Goal: Task Accomplishment & Management: Manage account settings

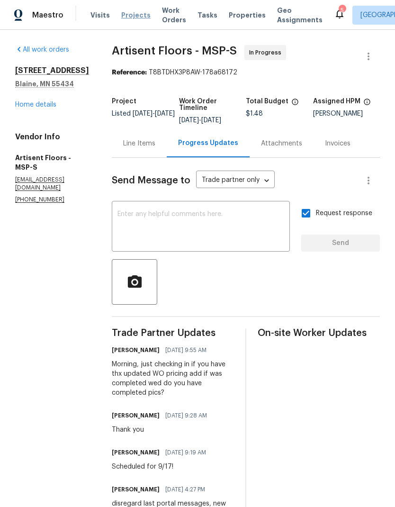
click at [134, 17] on span "Projects" at bounding box center [135, 14] width 29 height 9
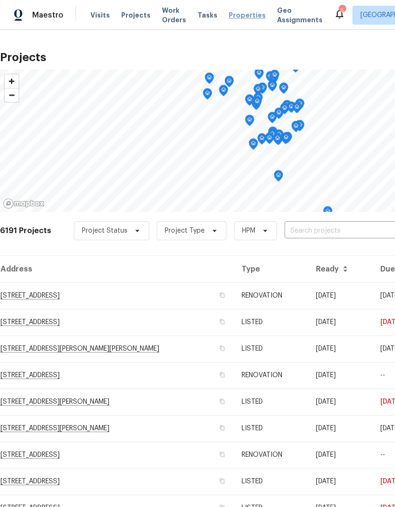
click at [237, 16] on span "Properties" at bounding box center [247, 14] width 37 height 9
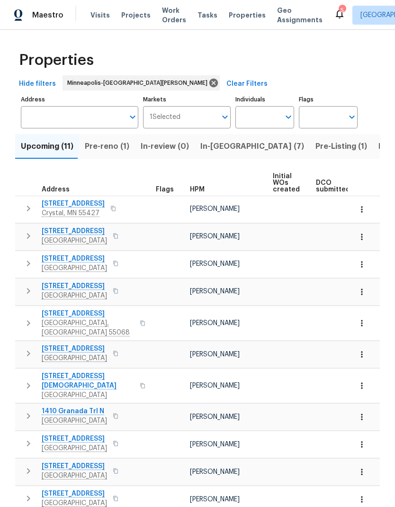
click at [50, 142] on span "Upcoming (11)" at bounding box center [47, 146] width 53 height 13
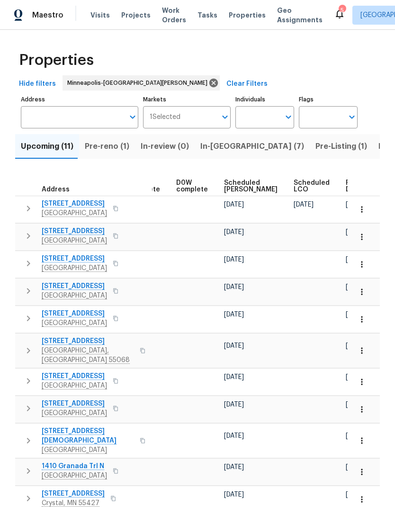
scroll to position [0, 237]
click at [346, 182] on span "Ready Date" at bounding box center [356, 186] width 21 height 13
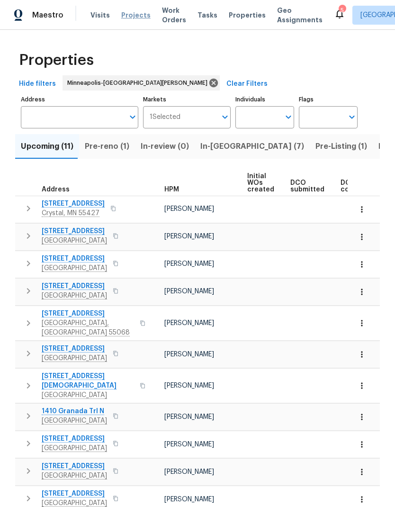
click at [133, 15] on span "Projects" at bounding box center [135, 14] width 29 height 9
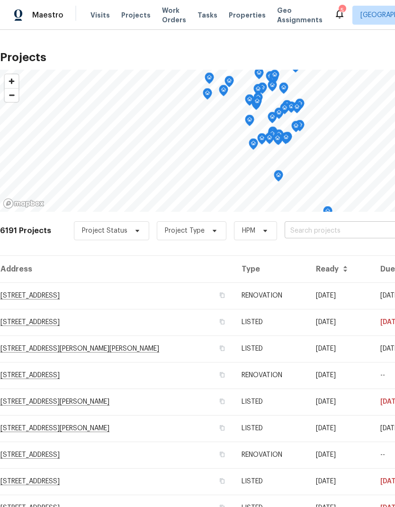
click at [341, 238] on input "text" at bounding box center [339, 231] width 108 height 15
type input "137 ph"
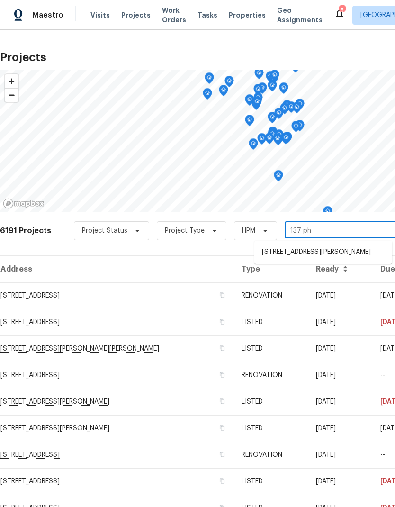
click at [304, 260] on li "[STREET_ADDRESS][PERSON_NAME]" at bounding box center [323, 252] width 138 height 16
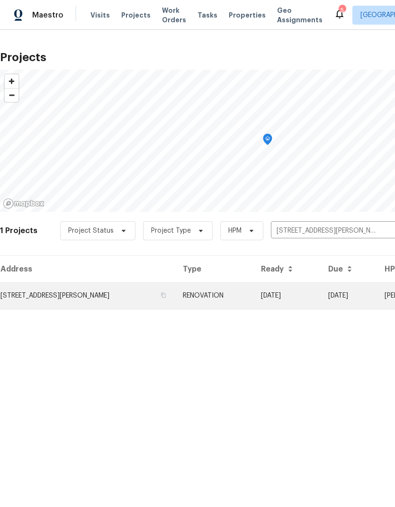
click at [70, 295] on td "[STREET_ADDRESS][PERSON_NAME]" at bounding box center [87, 295] width 175 height 27
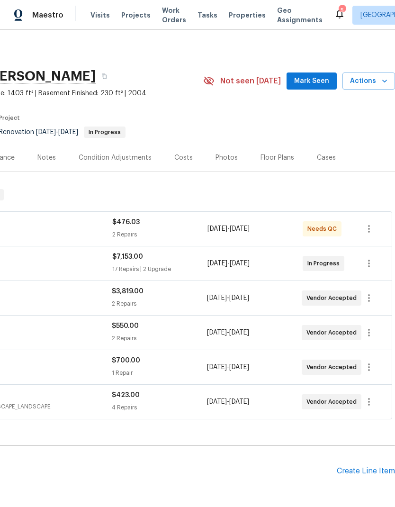
scroll to position [0, 140]
click at [370, 264] on icon "button" at bounding box center [368, 263] width 11 height 11
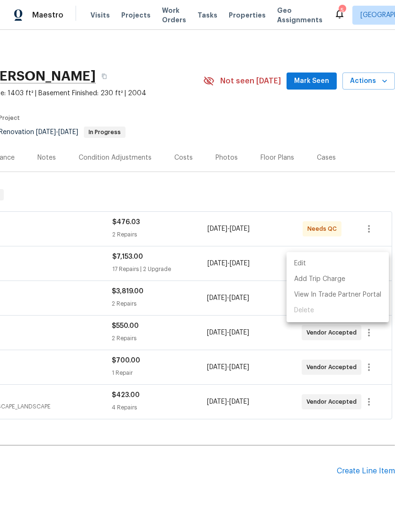
click at [344, 263] on li "Edit" at bounding box center [338, 264] width 102 height 16
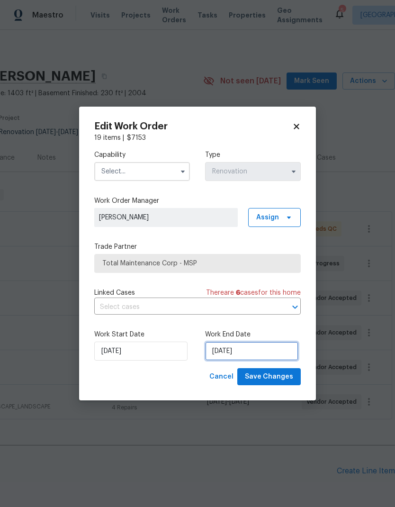
click at [243, 352] on input "[DATE]" at bounding box center [251, 350] width 93 height 19
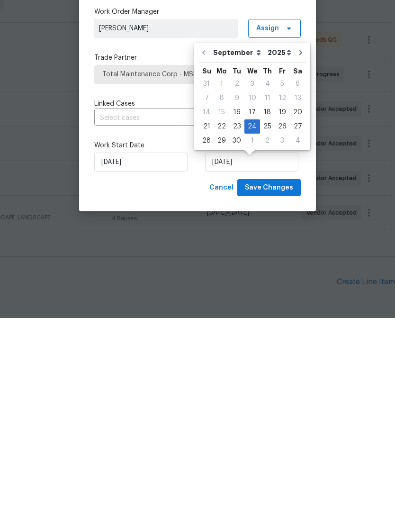
click at [161, 242] on label "Trade Partner" at bounding box center [197, 246] width 207 height 9
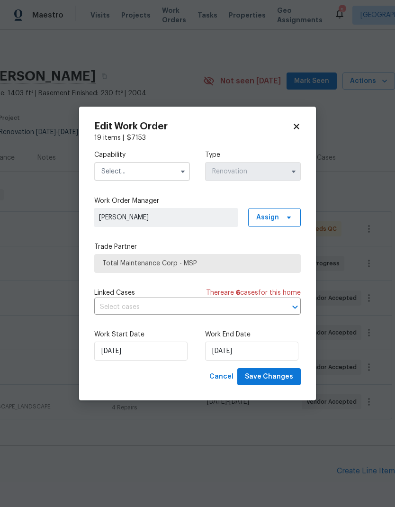
click at [294, 129] on icon at bounding box center [296, 126] width 9 height 9
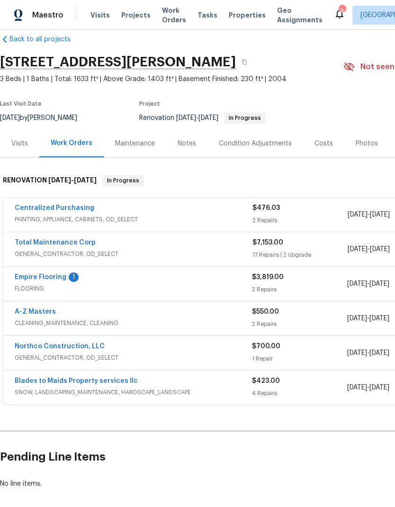
scroll to position [14, 0]
click at [49, 274] on link "Empire Flooring" at bounding box center [41, 277] width 52 height 7
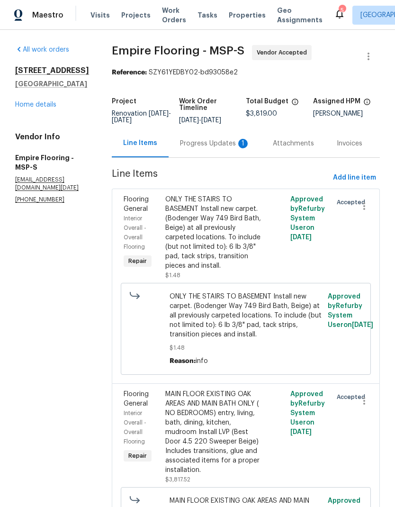
click at [208, 148] on div "Progress Updates 1" at bounding box center [215, 143] width 70 height 9
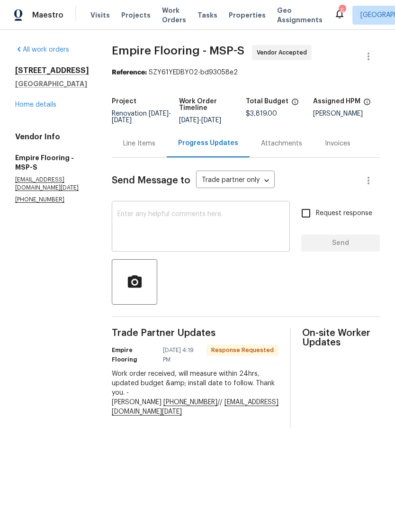
click at [190, 233] on textarea at bounding box center [200, 227] width 167 height 33
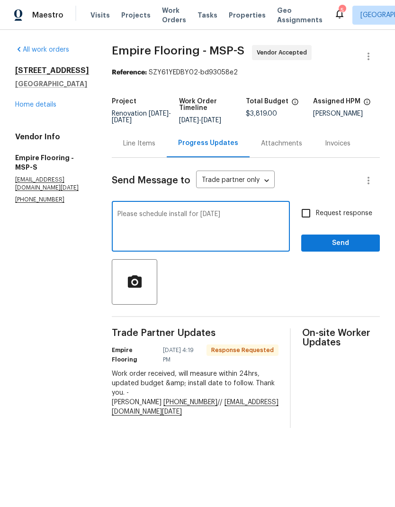
type textarea "Please schedule install for [DATE]"
click at [307, 219] on input "Request response" at bounding box center [306, 213] width 20 height 20
checkbox input "true"
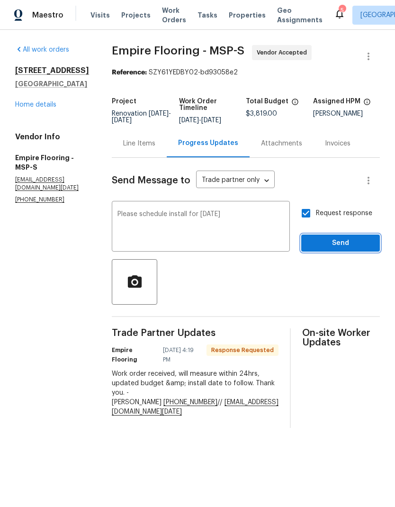
click at [323, 249] on span "Send" at bounding box center [340, 243] width 63 height 12
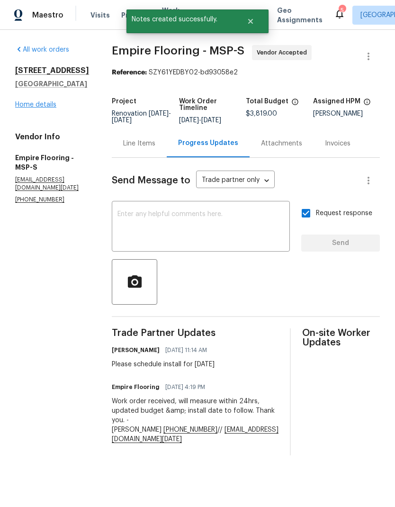
click at [42, 105] on link "Home details" at bounding box center [35, 104] width 41 height 7
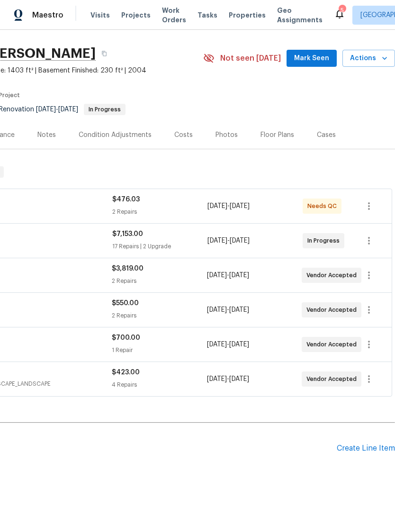
scroll to position [22, 140]
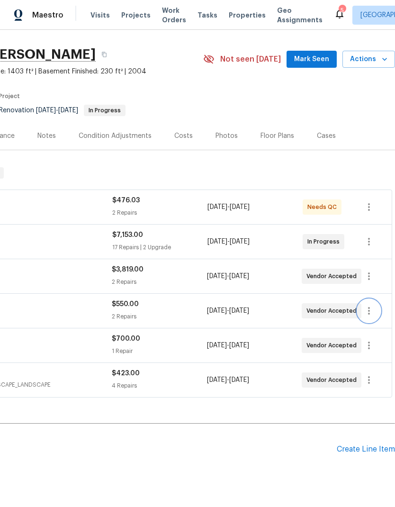
click at [372, 310] on icon "button" at bounding box center [368, 310] width 11 height 11
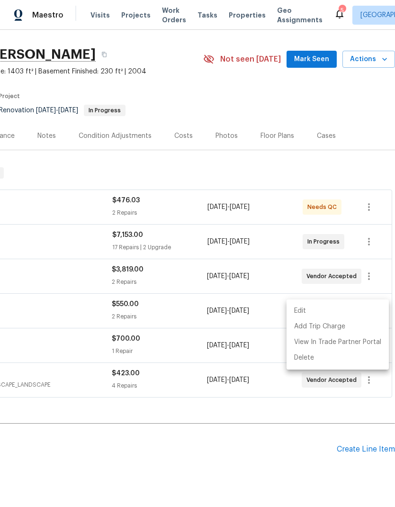
click at [330, 311] on li "Edit" at bounding box center [338, 311] width 102 height 16
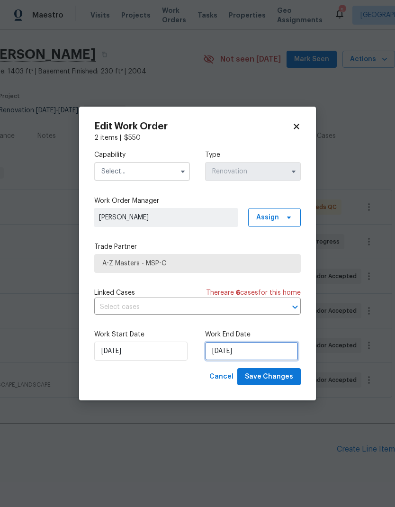
click at [247, 351] on input "[DATE]" at bounding box center [251, 350] width 93 height 19
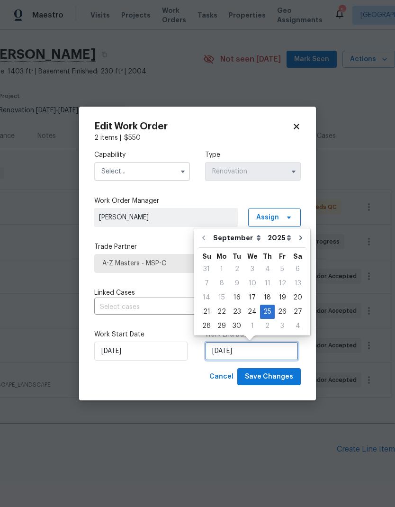
scroll to position [4, 0]
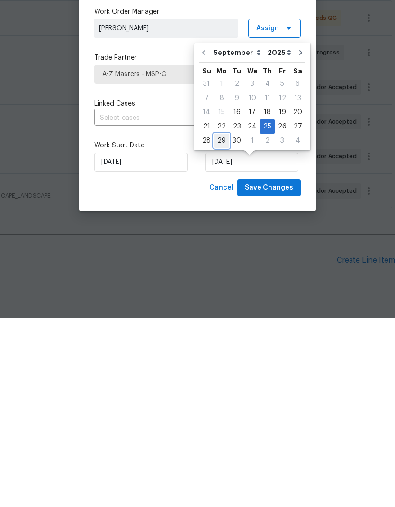
click at [219, 323] on div "29" at bounding box center [221, 329] width 15 height 13
type input "[DATE]"
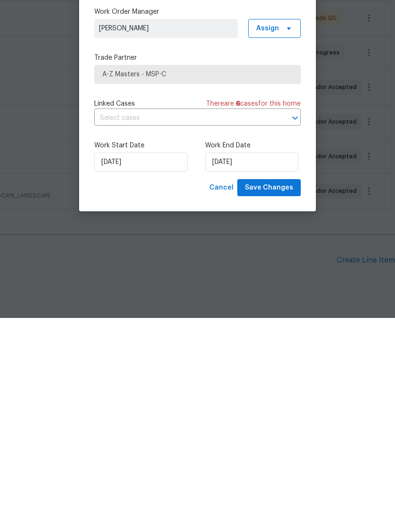
scroll to position [38, 0]
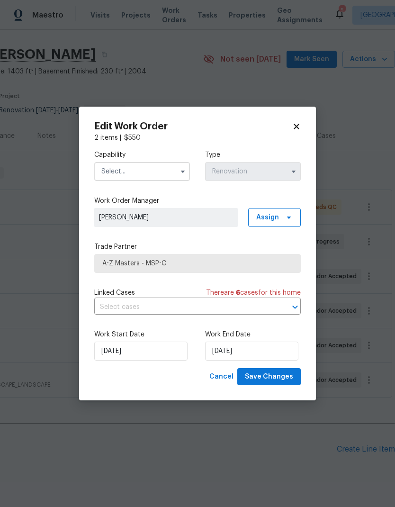
click at [153, 171] on input "text" at bounding box center [142, 171] width 96 height 19
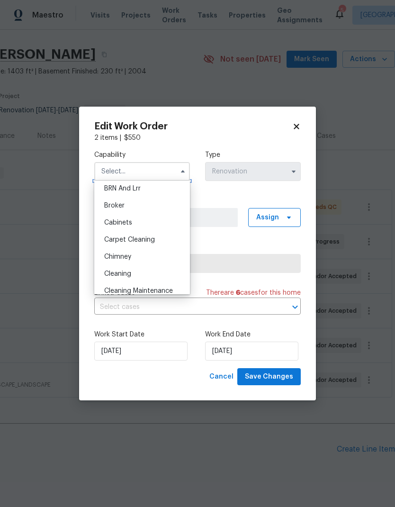
scroll to position [63, 0]
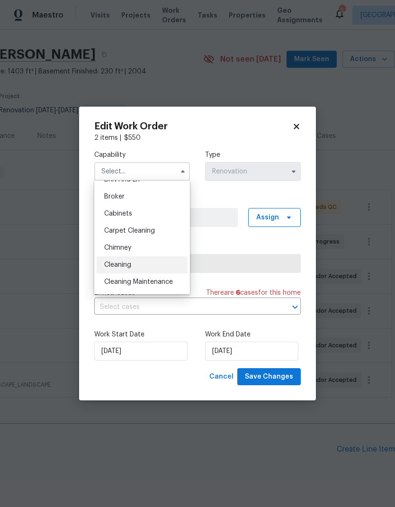
click at [151, 265] on div "Cleaning" at bounding box center [142, 264] width 91 height 17
type input "Cleaning"
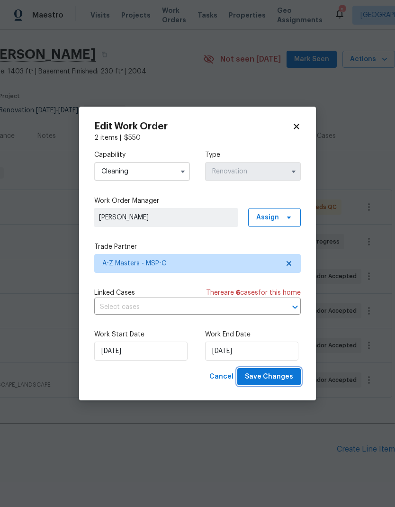
click at [278, 376] on span "Save Changes" at bounding box center [269, 377] width 48 height 12
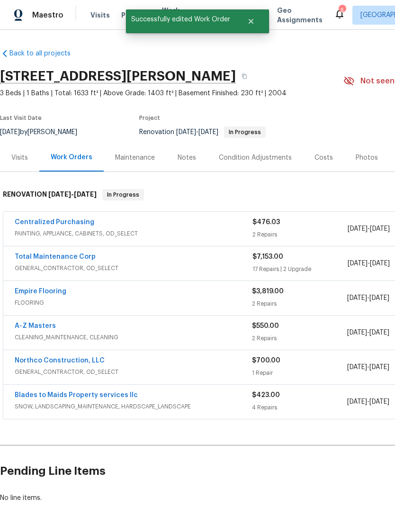
scroll to position [0, 0]
click at [45, 323] on link "A-Z Masters" at bounding box center [35, 326] width 41 height 7
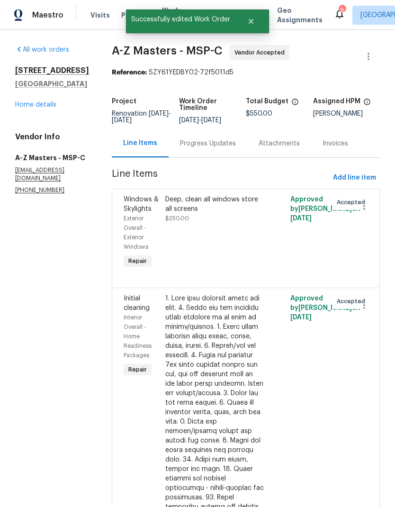
click at [180, 144] on div "Progress Updates" at bounding box center [208, 143] width 56 height 9
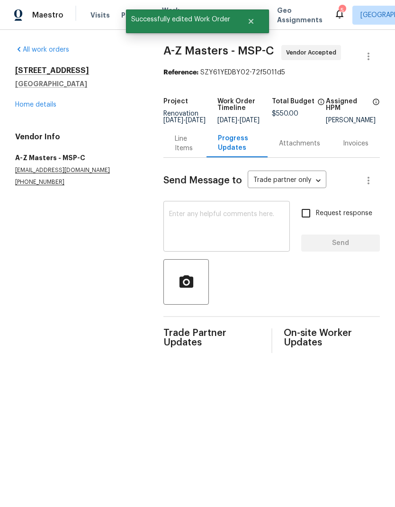
click at [202, 228] on textarea at bounding box center [226, 227] width 115 height 33
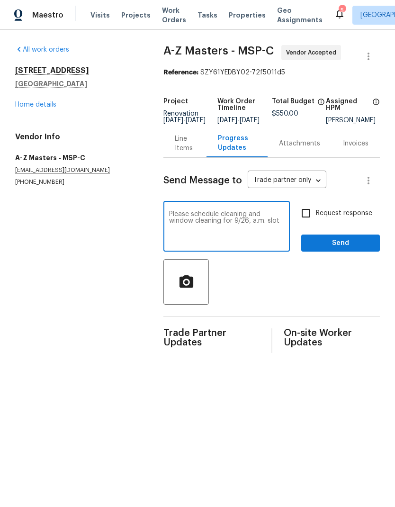
type textarea "Please schedule cleaning and window cleaning for 9/26, a.m. slot"
click at [270, 304] on div at bounding box center [271, 281] width 216 height 45
click at [309, 221] on input "Request response" at bounding box center [306, 213] width 20 height 20
checkbox input "true"
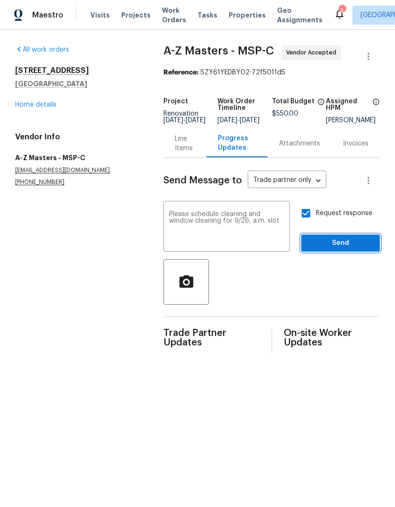
click at [326, 246] on span "Send" at bounding box center [340, 243] width 63 height 12
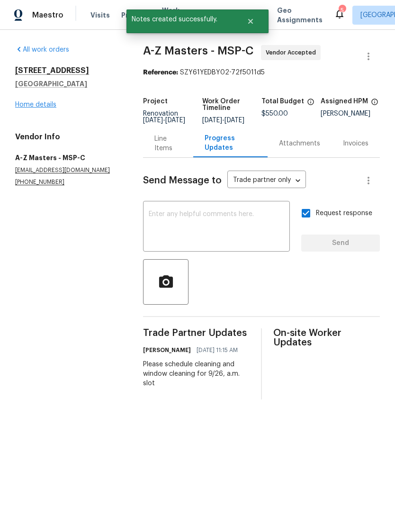
click at [39, 107] on link "Home details" at bounding box center [35, 104] width 41 height 7
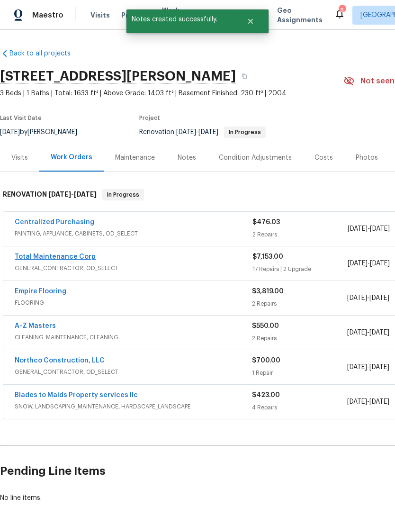
click at [78, 256] on link "Total Maintenance Corp" at bounding box center [55, 256] width 81 height 7
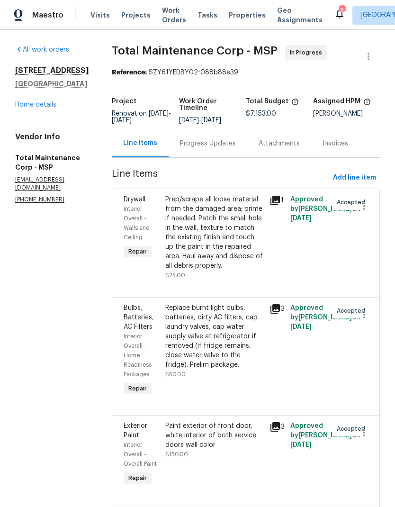
click at [190, 147] on div "Progress Updates" at bounding box center [208, 143] width 56 height 9
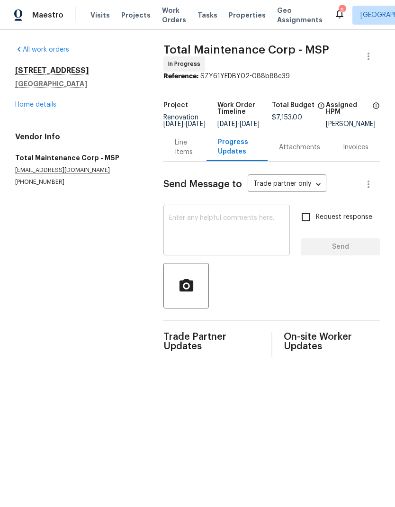
click at [205, 226] on textarea at bounding box center [226, 231] width 115 height 33
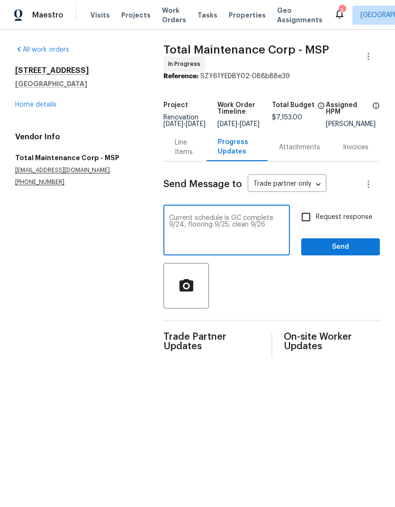
type textarea "Current schedule is GC complete 9/24, flooring 9/25, clean 9/26"
click at [287, 285] on div at bounding box center [271, 285] width 216 height 45
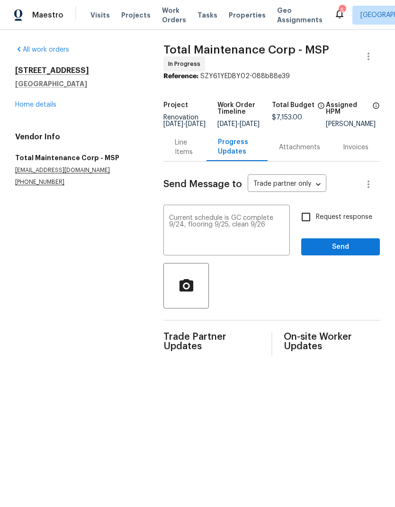
click at [306, 227] on input "Request response" at bounding box center [306, 217] width 20 height 20
checkbox input "true"
click at [331, 252] on span "Send" at bounding box center [340, 247] width 63 height 12
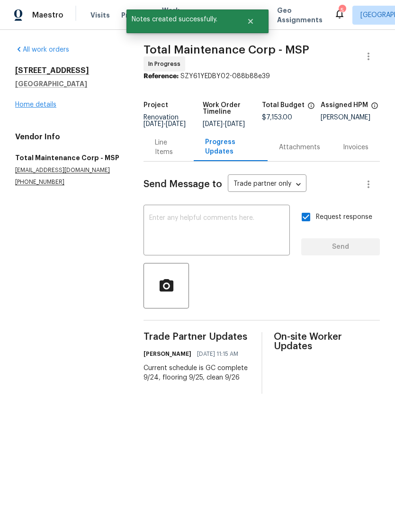
click at [38, 107] on link "Home details" at bounding box center [35, 104] width 41 height 7
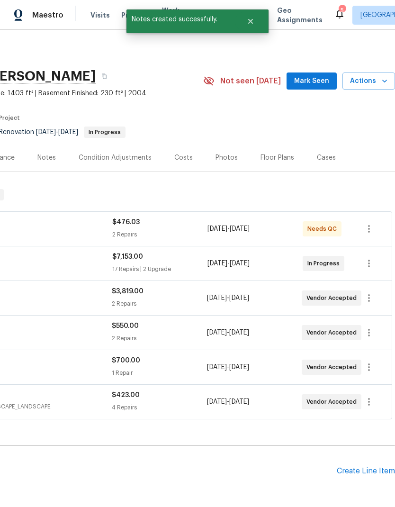
scroll to position [0, 140]
click at [357, 83] on span "Actions" at bounding box center [368, 81] width 37 height 12
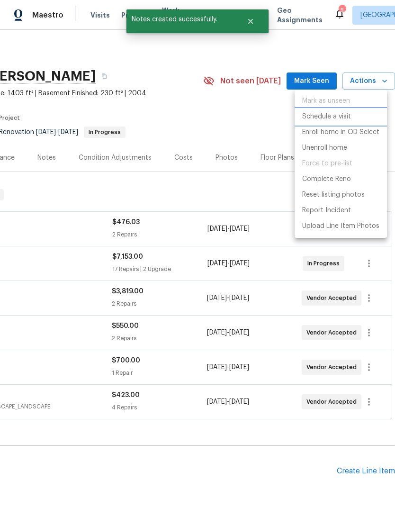
click at [342, 118] on p "Schedule a visit" at bounding box center [326, 117] width 49 height 10
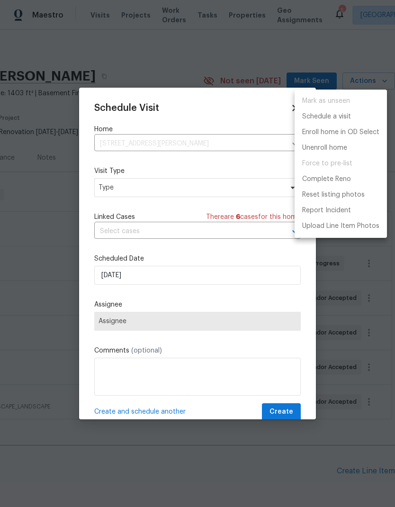
click at [183, 190] on div at bounding box center [197, 253] width 395 height 507
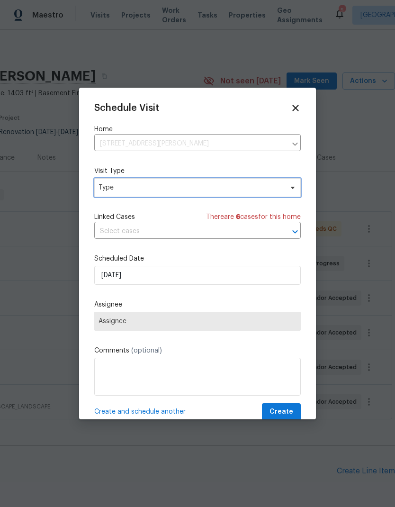
click at [198, 187] on span "Type" at bounding box center [191, 187] width 184 height 9
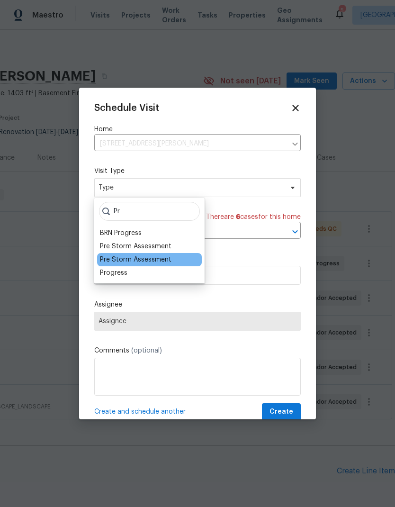
type input "Pr"
click at [124, 263] on div "Pre Storm Assessment" at bounding box center [136, 259] width 72 height 9
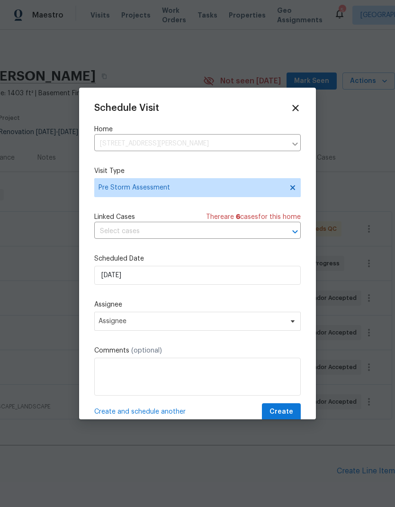
click at [301, 195] on div "Schedule Visit Home [STREET_ADDRESS][PERSON_NAME] ​ Visit Type Pre Storm Assess…" at bounding box center [197, 254] width 237 height 332
click at [294, 188] on icon at bounding box center [292, 187] width 5 height 5
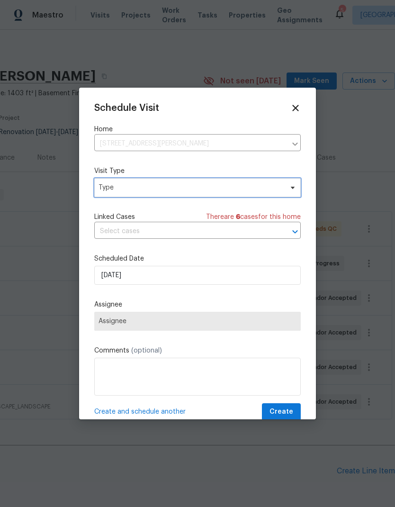
click at [251, 189] on span "Type" at bounding box center [191, 187] width 184 height 9
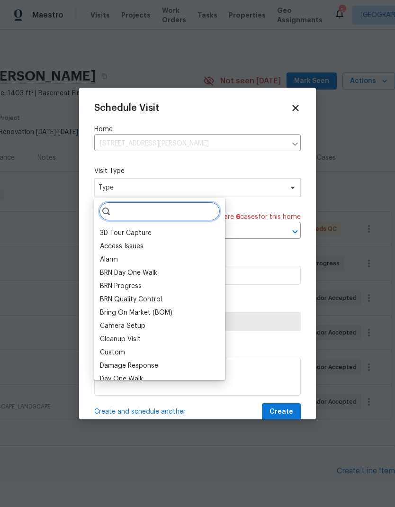
click at [157, 210] on input "search" at bounding box center [159, 211] width 121 height 19
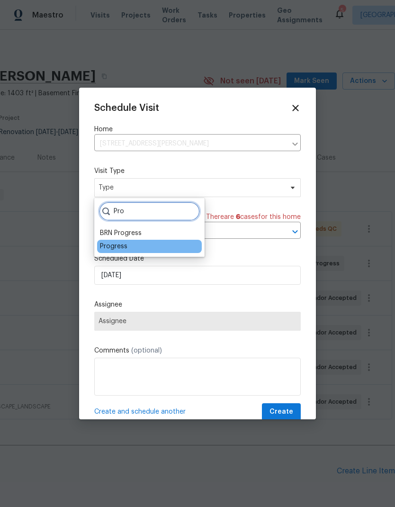
type input "Pro"
click at [125, 247] on div "Progress" at bounding box center [113, 246] width 27 height 9
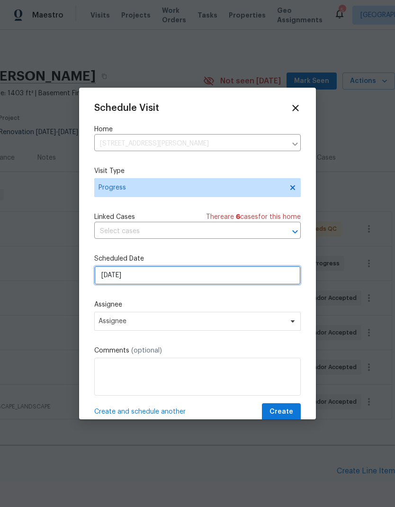
click at [177, 278] on input "[DATE]" at bounding box center [197, 275] width 207 height 19
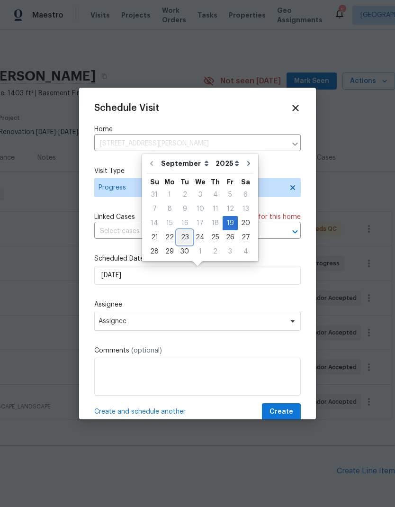
click at [184, 235] on div "23" at bounding box center [184, 237] width 15 height 13
type input "[DATE]"
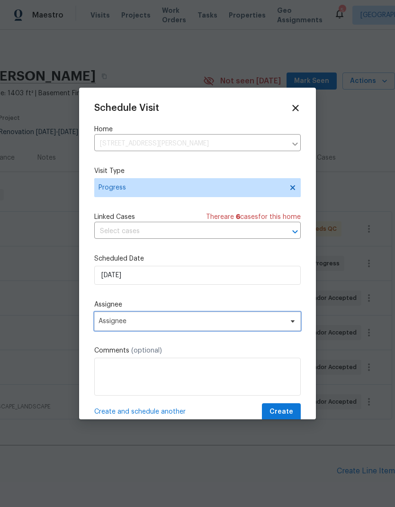
click at [162, 315] on span "Assignee" at bounding box center [197, 321] width 207 height 19
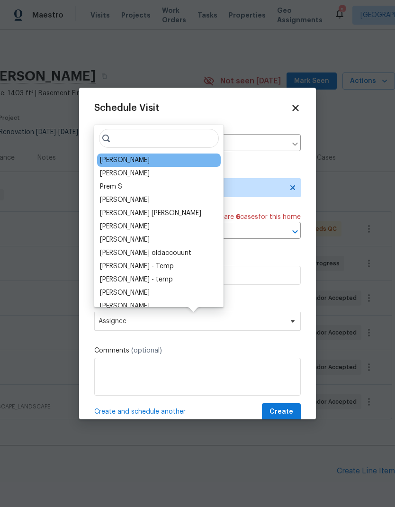
click at [145, 161] on div "[PERSON_NAME]" at bounding box center [159, 159] width 124 height 13
click at [110, 162] on div "[PERSON_NAME]" at bounding box center [125, 159] width 50 height 9
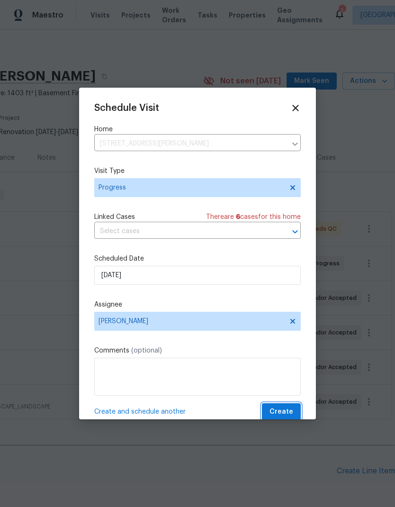
click at [280, 414] on span "Create" at bounding box center [282, 412] width 24 height 12
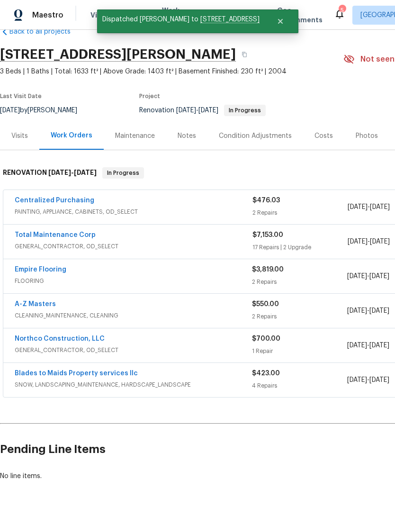
scroll to position [22, 0]
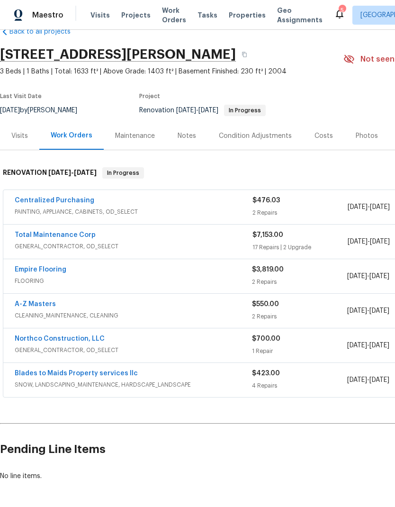
click at [193, 140] on div "Notes" at bounding box center [187, 135] width 18 height 9
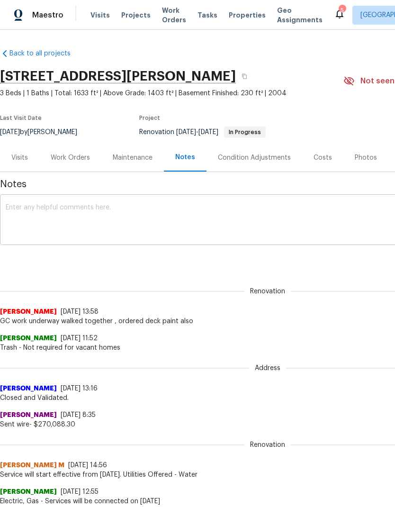
click at [130, 217] on textarea at bounding box center [268, 220] width 524 height 33
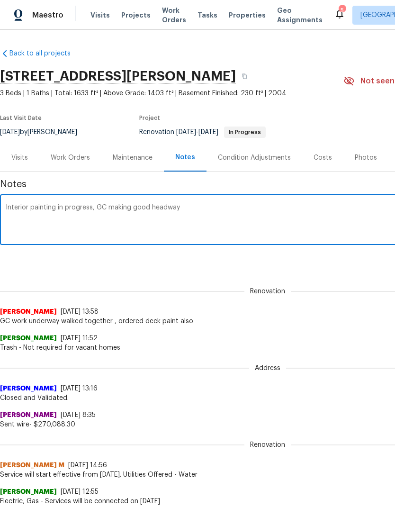
type textarea "Interior painting in progress, GC making good headway"
click at [153, 278] on div "Renovation [PERSON_NAME] [DATE] 13:58 GC work underway walked together , ordere…" at bounding box center [267, 301] width 535 height 50
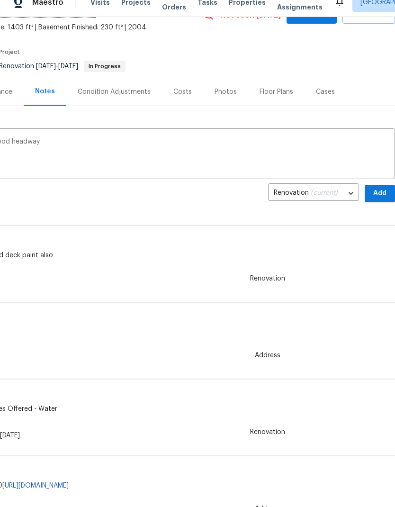
scroll to position [52, 140]
click at [379, 195] on span "Add" at bounding box center [379, 195] width 15 height 12
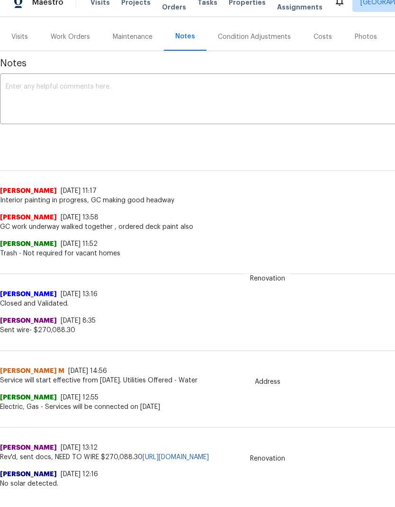
scroll to position [0, 0]
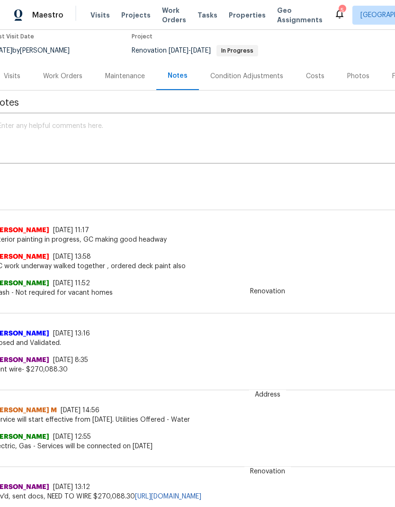
click at [59, 75] on div "Work Orders" at bounding box center [62, 76] width 39 height 9
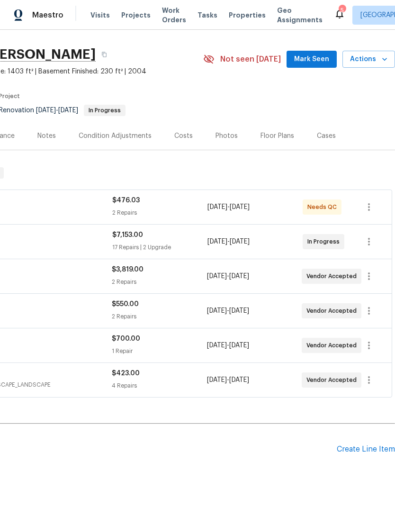
scroll to position [22, 140]
click at [371, 352] on button "button" at bounding box center [369, 345] width 23 height 23
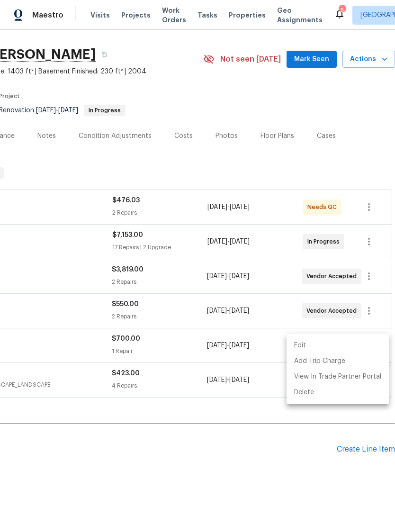
click at [332, 345] on li "Edit" at bounding box center [338, 346] width 102 height 16
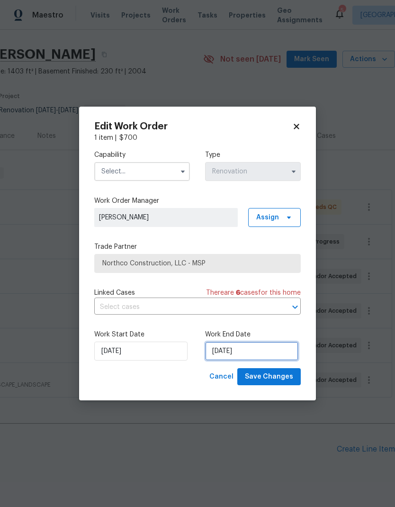
click at [256, 344] on input "[DATE]" at bounding box center [251, 350] width 93 height 19
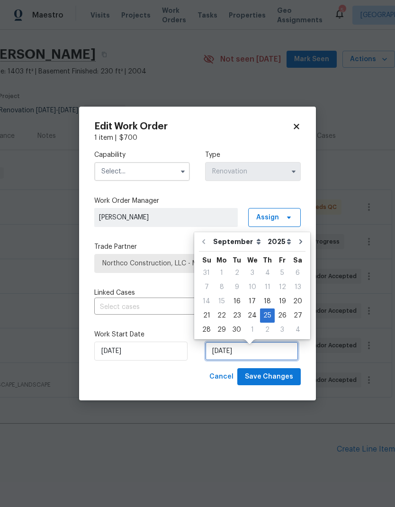
scroll to position [4, 0]
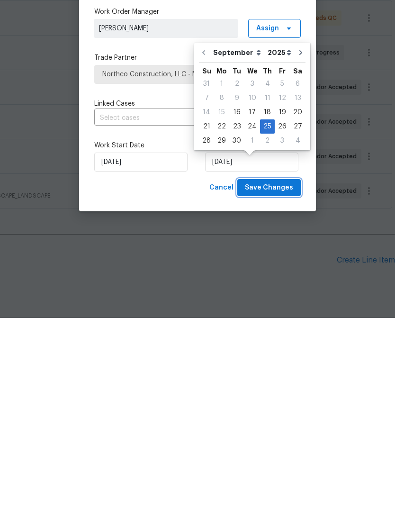
click at [282, 368] on button "Save Changes" at bounding box center [268, 377] width 63 height 18
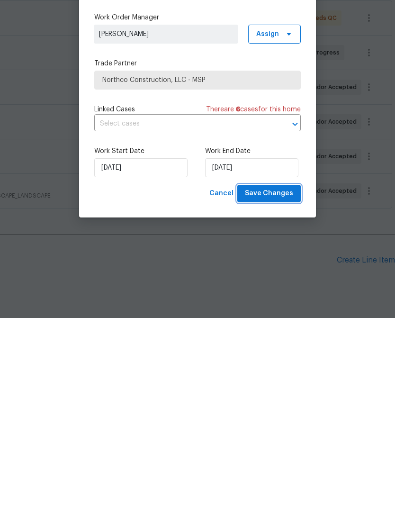
scroll to position [38, 0]
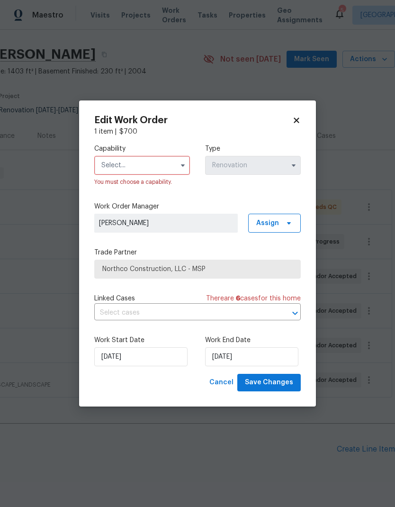
click at [289, 122] on h2 "Edit Work Order" at bounding box center [193, 120] width 198 height 9
click at [294, 118] on icon at bounding box center [296, 120] width 5 height 5
